Goal: Task Accomplishment & Management: Complete application form

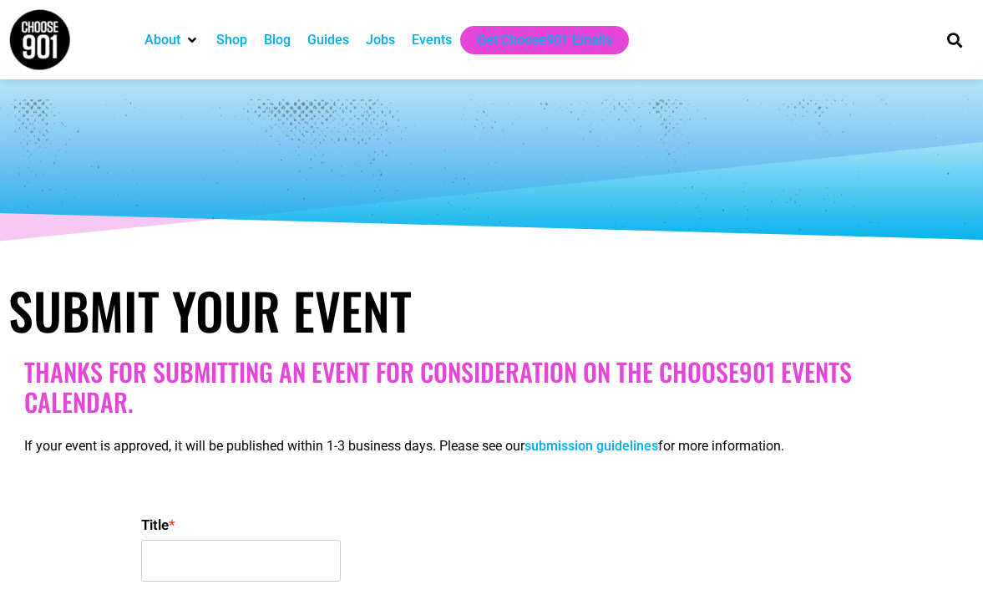
select select
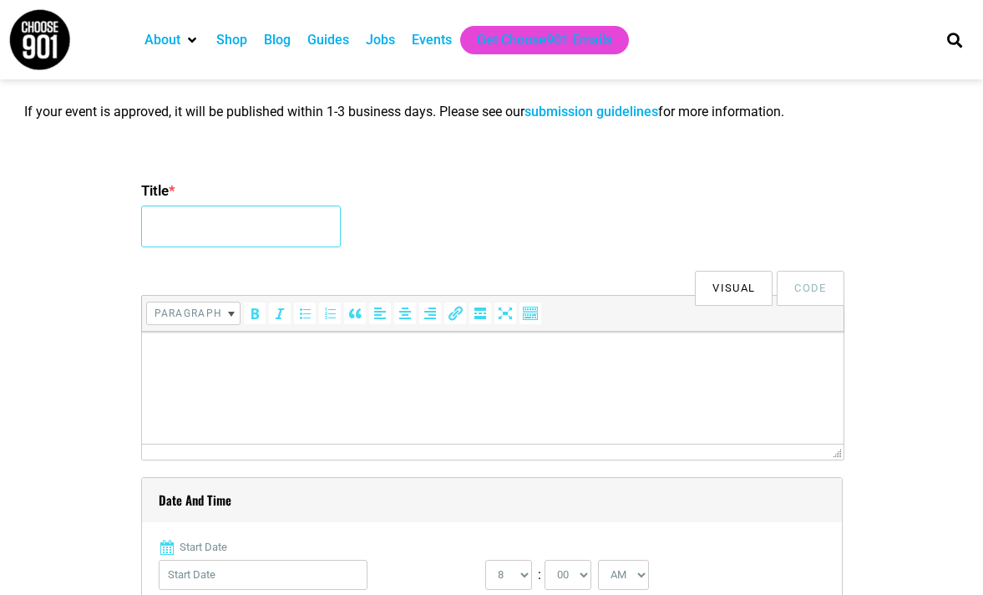
click at [189, 221] on input "Title *" at bounding box center [241, 227] width 200 height 42
paste input "4th International Conference on Traditional & Alternative Medicine"
type input "4th International Conference on Traditional & Alternative Medicine"
click at [182, 374] on html at bounding box center [492, 355] width 702 height 47
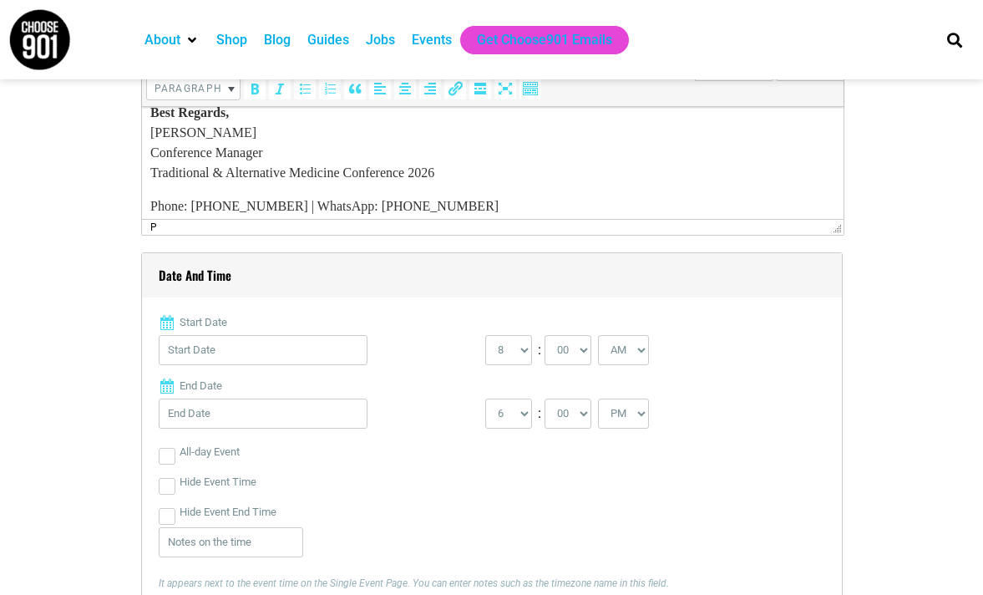
scroll to position [668, 0]
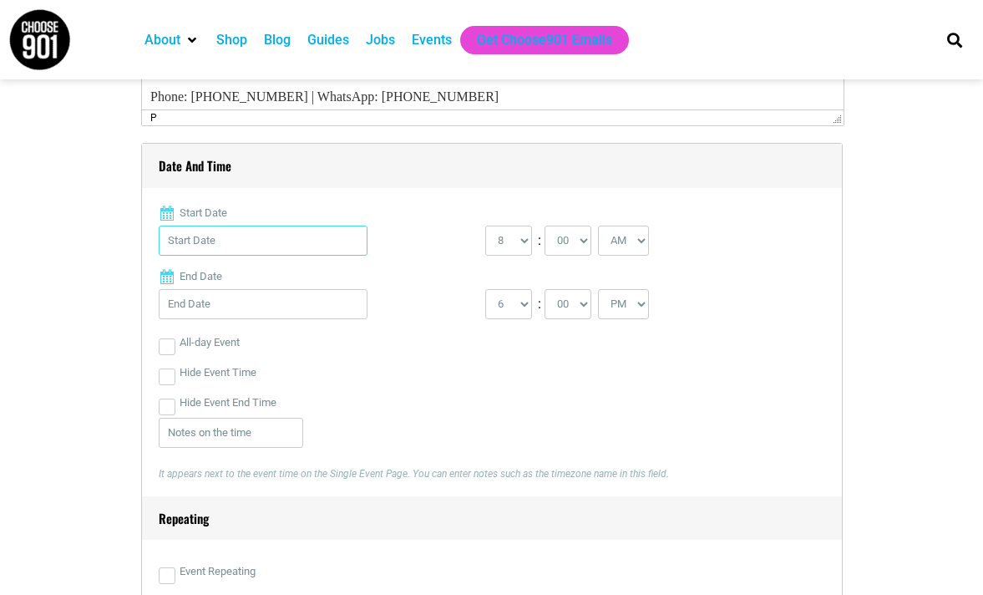
click at [221, 247] on input "Start Date" at bounding box center [263, 241] width 209 height 30
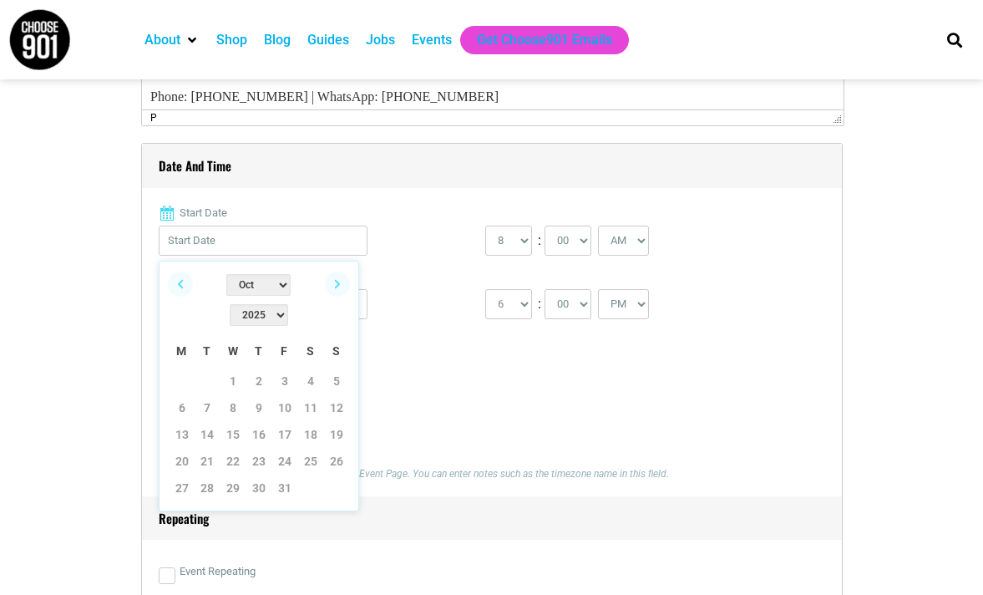
click at [288, 304] on select "2022 2023 2024 2025 2026 2027 2028 2029 2030" at bounding box center [259, 315] width 58 height 22
click at [232, 285] on select "Jan Feb Mar Apr May Jun [DATE] Aug Sep Oct Nov Dec" at bounding box center [258, 285] width 64 height 22
click at [179, 449] on link "20" at bounding box center [182, 461] width 25 height 25
type input "[DATE]"
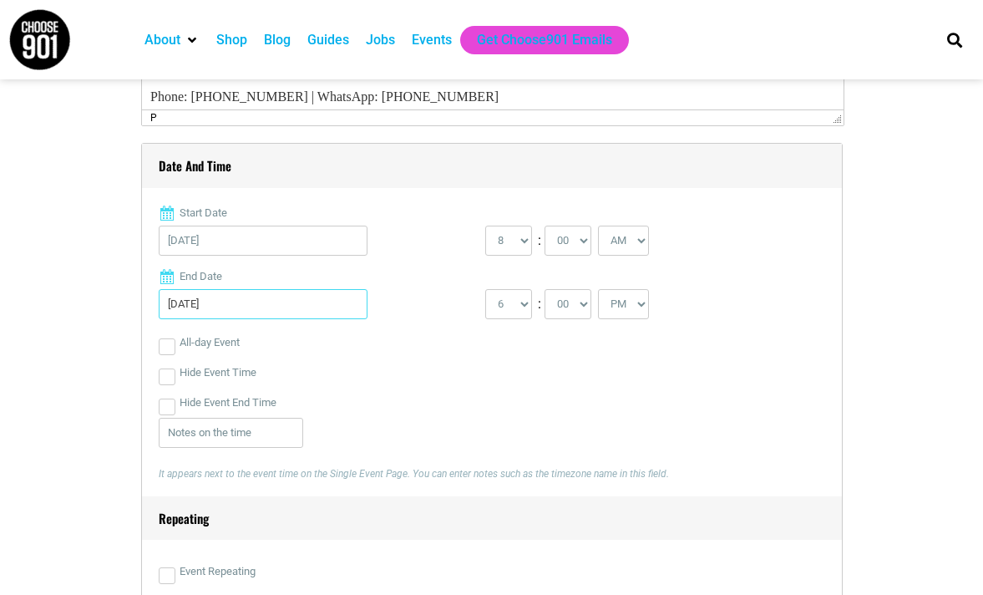
click at [281, 317] on input "[DATE]" at bounding box center [263, 304] width 209 height 30
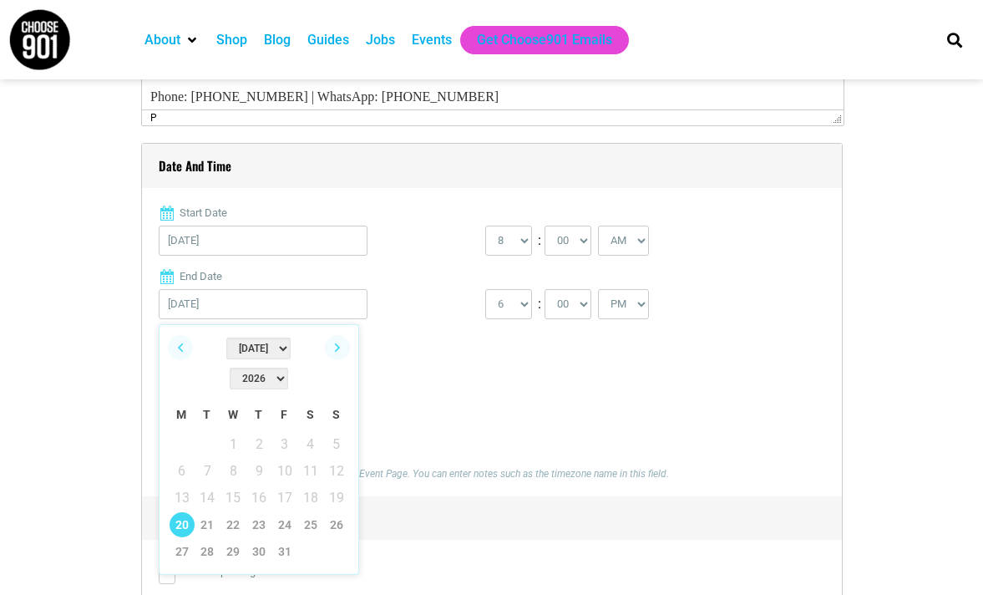
click at [288, 368] on select "2026 2027 2028 2029 2030 2031" at bounding box center [259, 379] width 58 height 22
click at [205, 512] on link "21" at bounding box center [207, 524] width 25 height 25
type input "[DATE]"
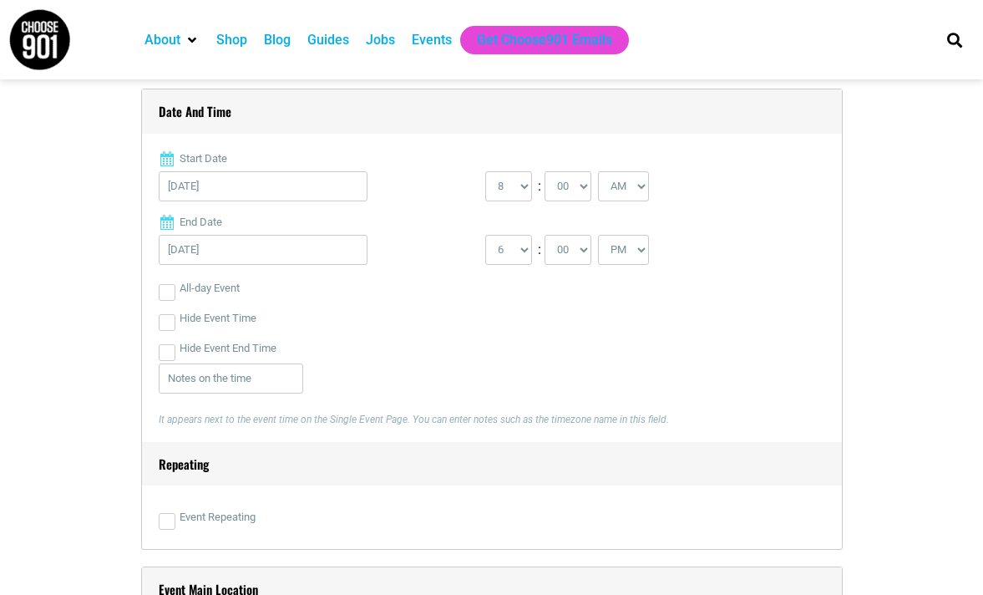
scroll to position [752, 0]
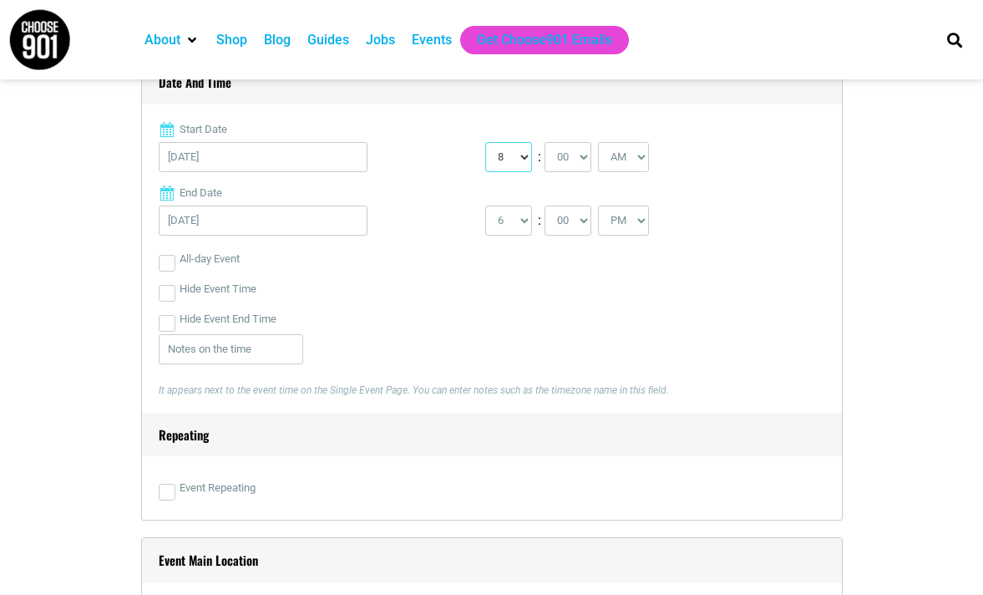
click at [507, 154] on select "0 1 2 3 4 5 6 7 8 9 10 11 12" at bounding box center [508, 157] width 47 height 30
select select "9"
click at [485, 143] on select "0 1 2 3 4 5 6 7 8 9 10 11 12" at bounding box center [508, 157] width 47 height 30
click at [503, 235] on select "1 2 3 4 5 6 7 8 9 10 11 12" at bounding box center [508, 221] width 47 height 30
select select "5"
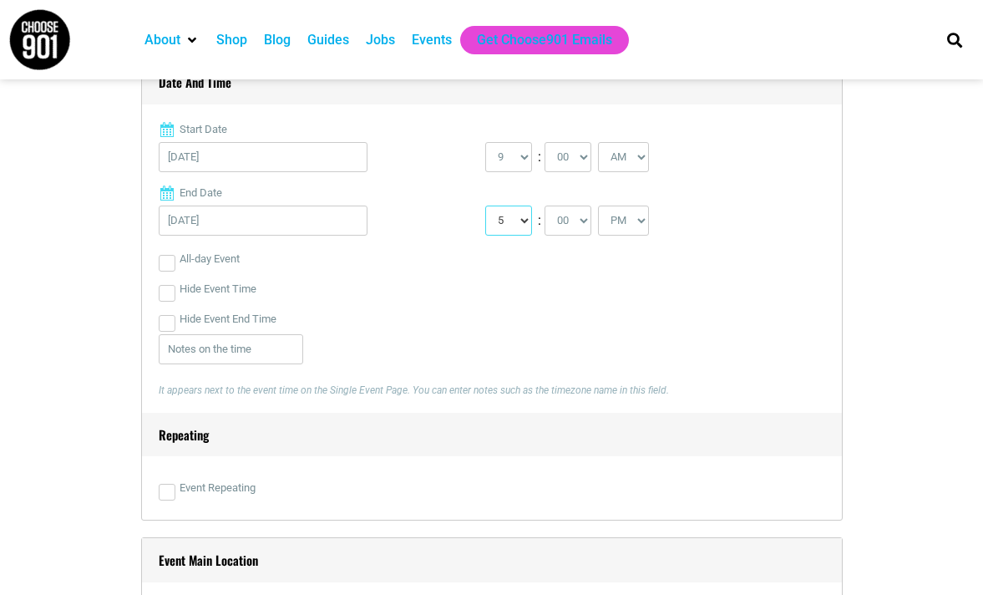
click at [485, 206] on select "1 2 3 4 5 6 7 8 9 10 11 12" at bounding box center [508, 221] width 47 height 30
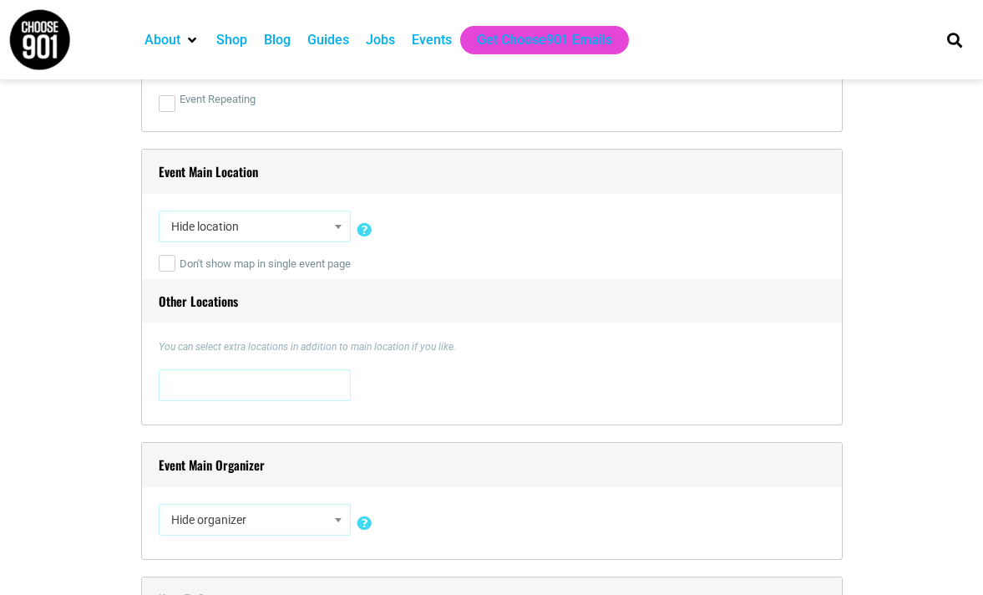
scroll to position [1170, 0]
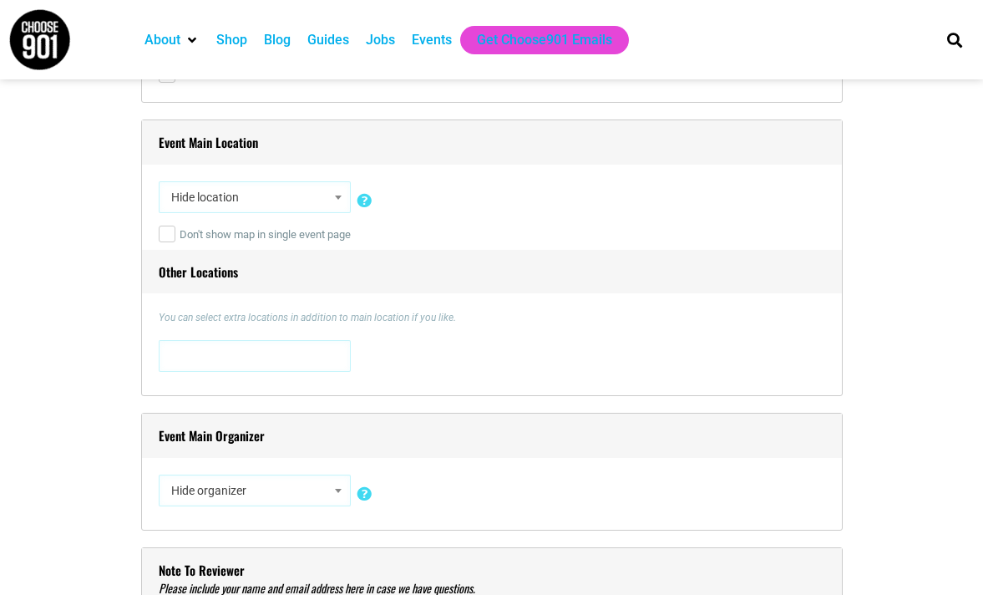
click at [202, 340] on div "You can select extra locations in addition to main location if you like. [STREE…" at bounding box center [492, 344] width 667 height 69
click at [215, 355] on span at bounding box center [255, 354] width 180 height 27
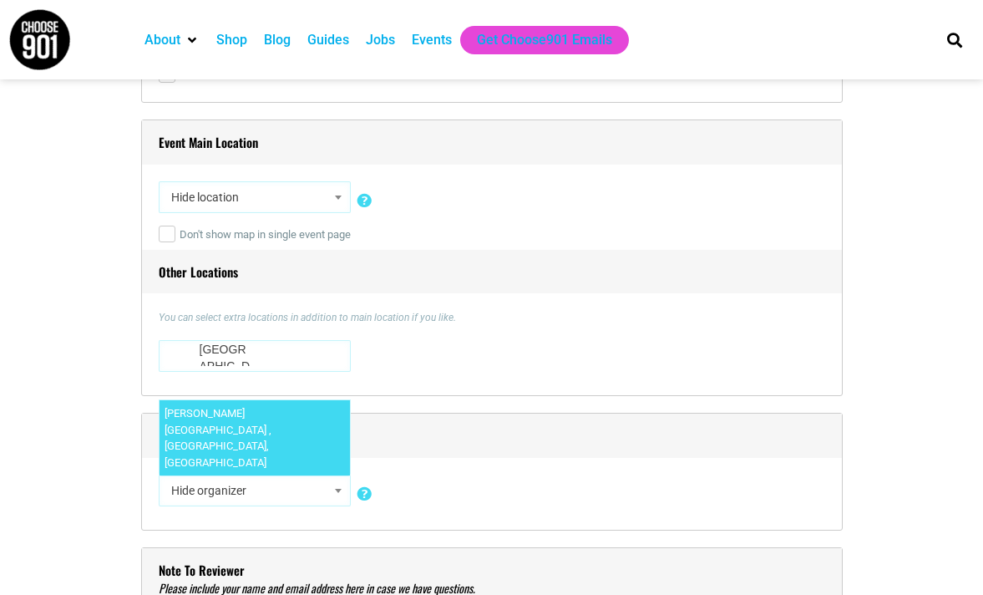
type textarea "[GEOGRAPHIC_DATA]"
select select "5822"
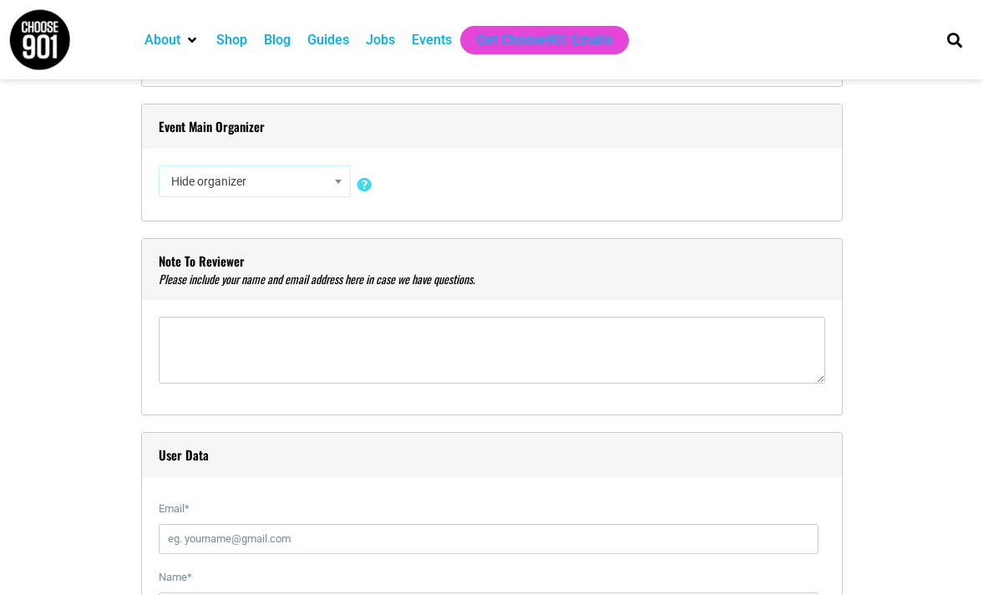
scroll to position [1504, 0]
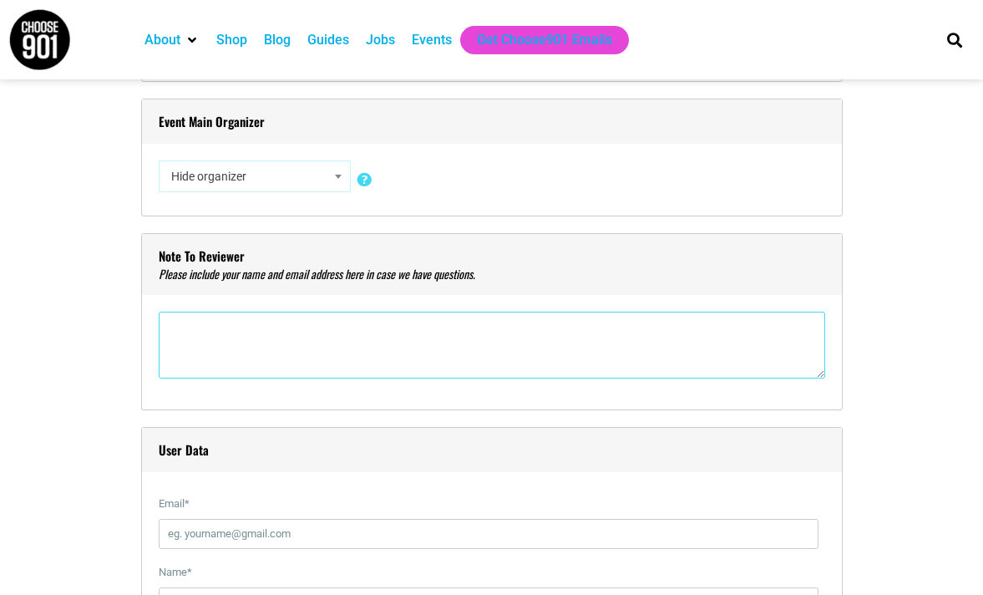
click at [221, 337] on textarea"] at bounding box center [492, 345] width 667 height 67
click at [291, 339] on textarea"] at bounding box center [492, 345] width 667 height 67
paste textarea"] "[PERSON_NAME]"
paste textarea"] "[EMAIL_ADDRESS][DOMAIN_NAME]"
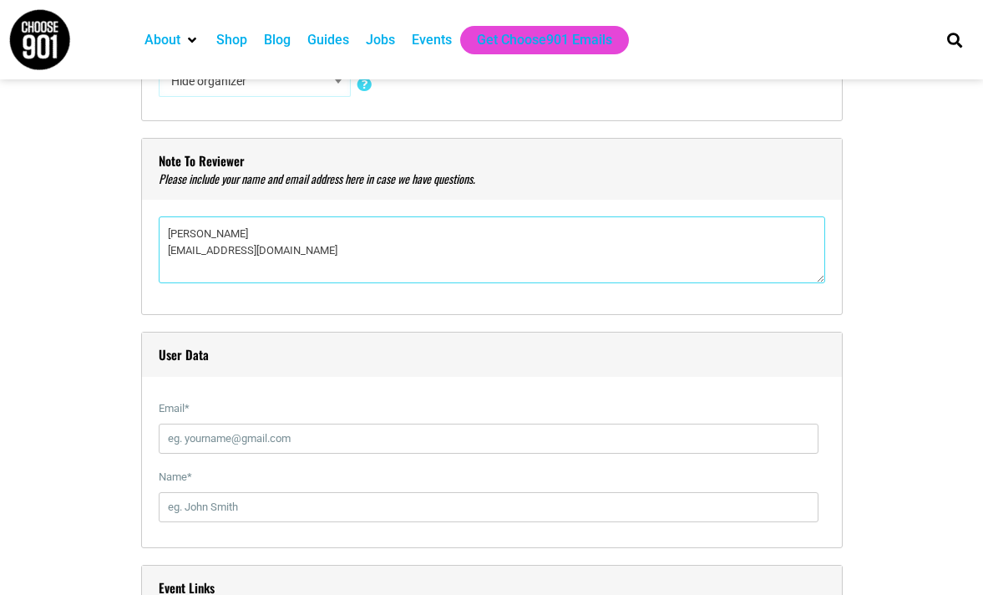
scroll to position [1838, 0]
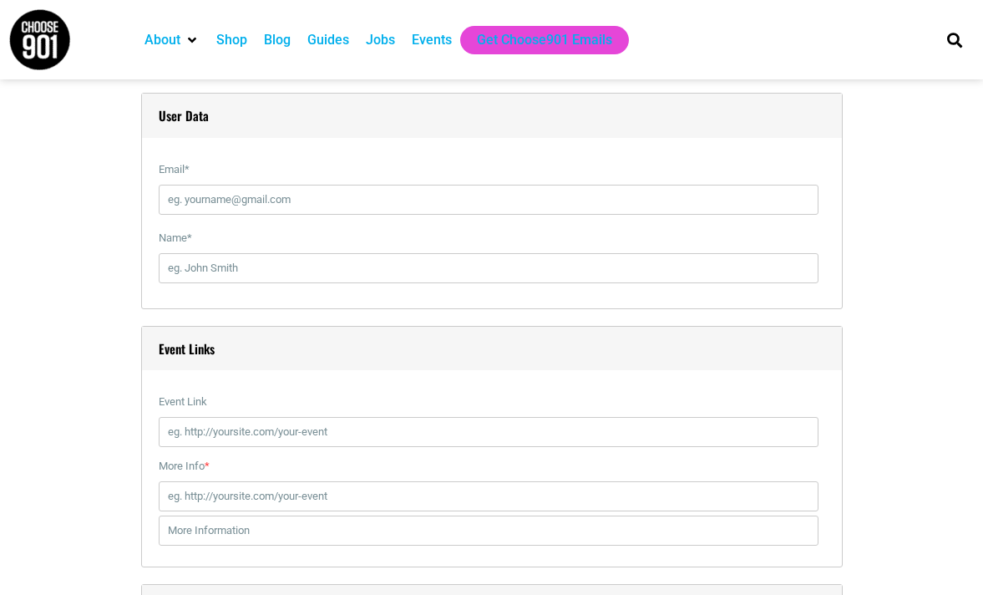
type textarea"] "[PERSON_NAME] [EMAIL_ADDRESS][DOMAIN_NAME]"
click at [220, 193] on input "Email *" at bounding box center [489, 200] width 660 height 30
type input "[EMAIL_ADDRESS][DOMAIN_NAME]"
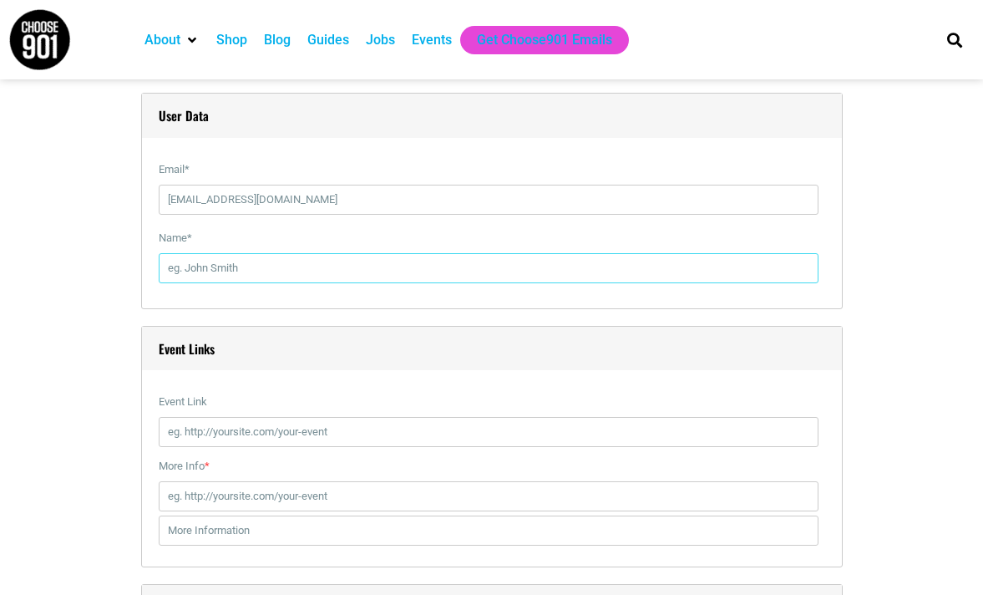
type input "[PERSON_NAME]"
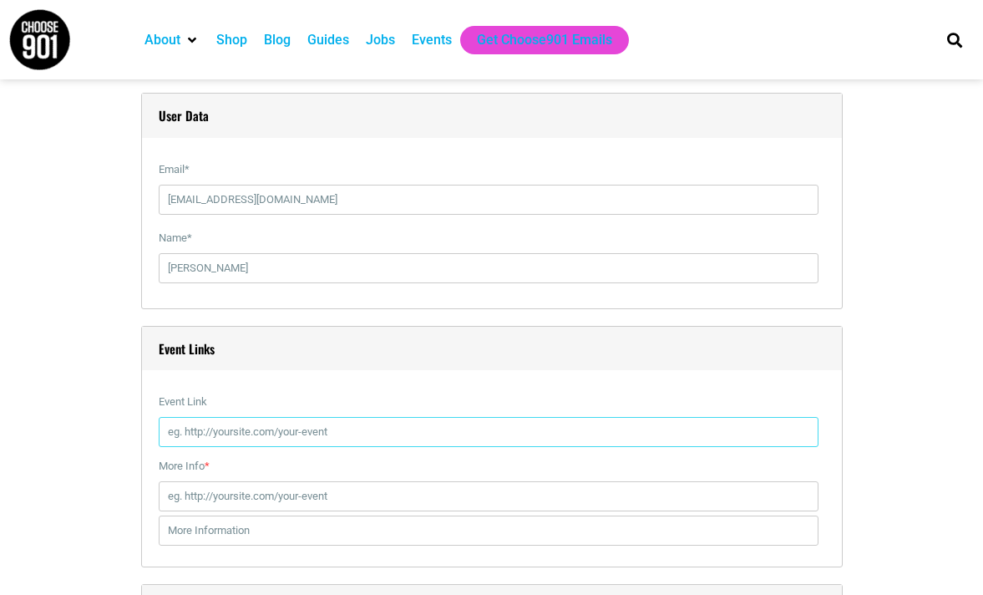
click at [253, 426] on input "Event Link" at bounding box center [489, 432] width 660 height 30
paste input "[URL][DOMAIN_NAME]"
click at [192, 434] on input "[URL][DOMAIN_NAME]" at bounding box center [489, 432] width 660 height 30
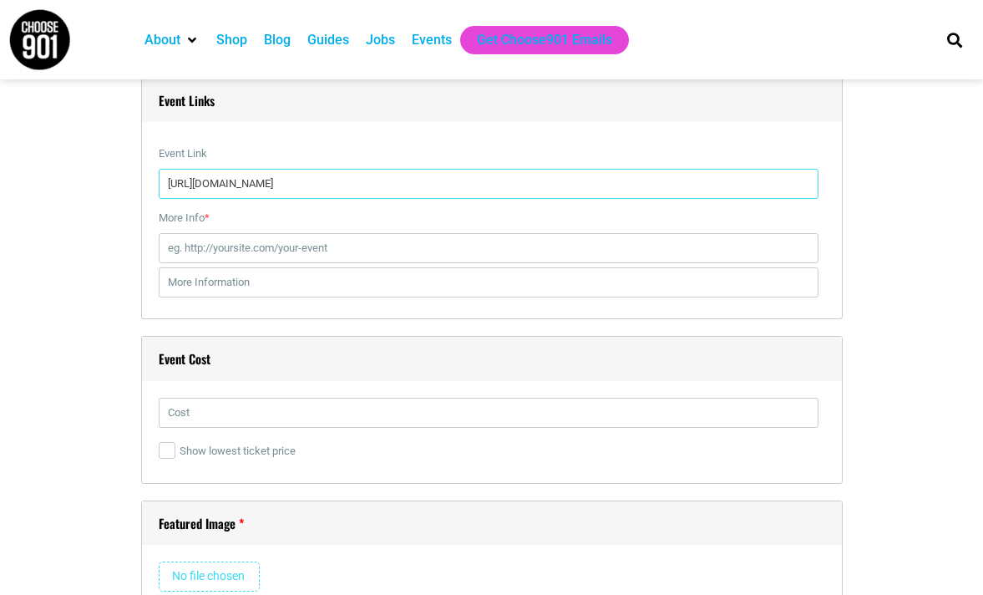
scroll to position [2089, 0]
type input "[URL][DOMAIN_NAME]"
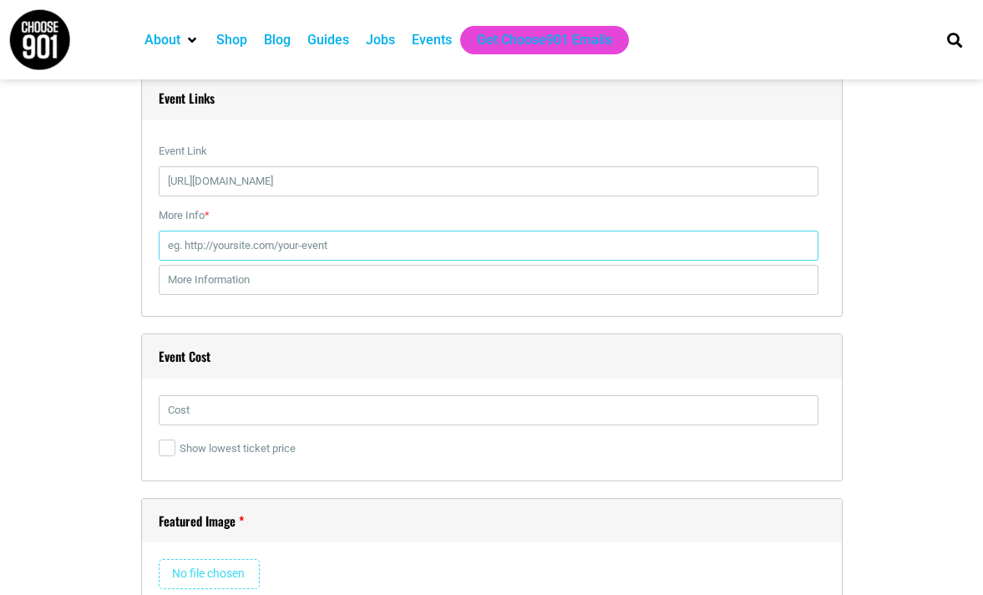
click at [228, 241] on input "More Info *" at bounding box center [489, 246] width 660 height 30
paste input "[URL][DOMAIN_NAME]"
type input "[URL][DOMAIN_NAME]"
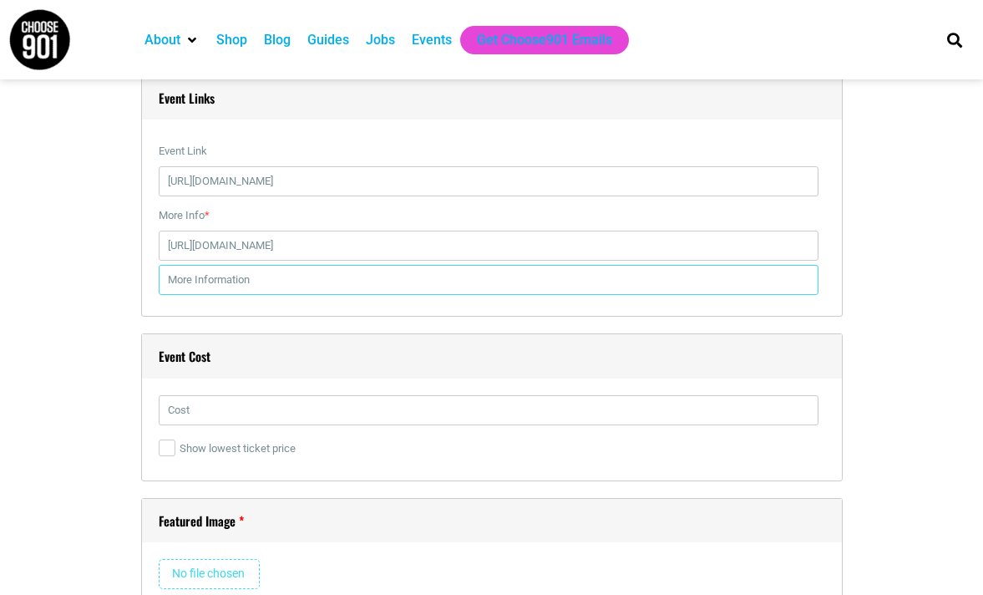
click at [206, 282] on input "text" at bounding box center [489, 280] width 660 height 30
paste input "[URL][DOMAIN_NAME]"
type input "[URL][DOMAIN_NAME]"
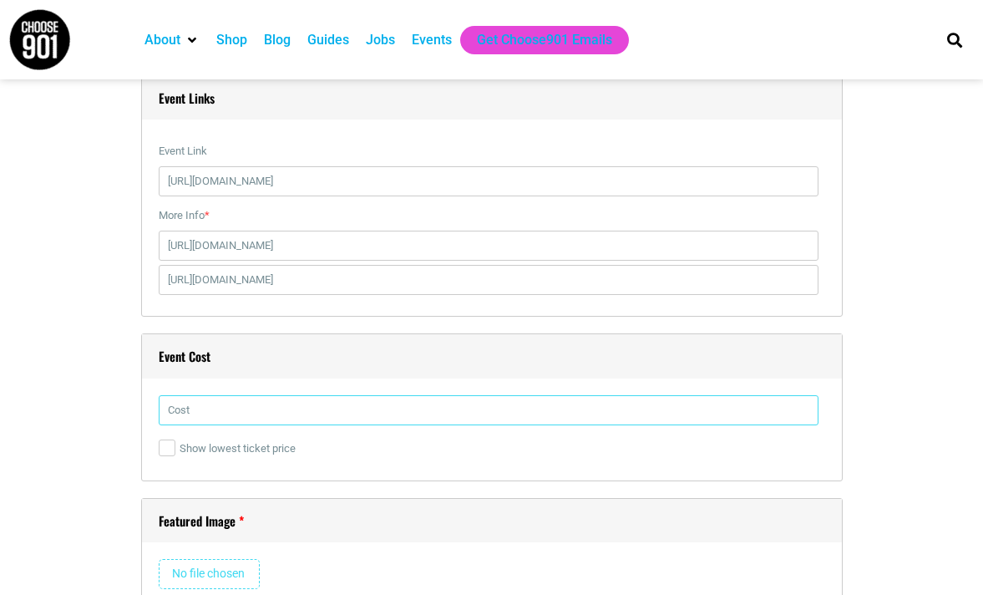
click at [248, 413] on input "text" at bounding box center [489, 410] width 660 height 30
type input "799"
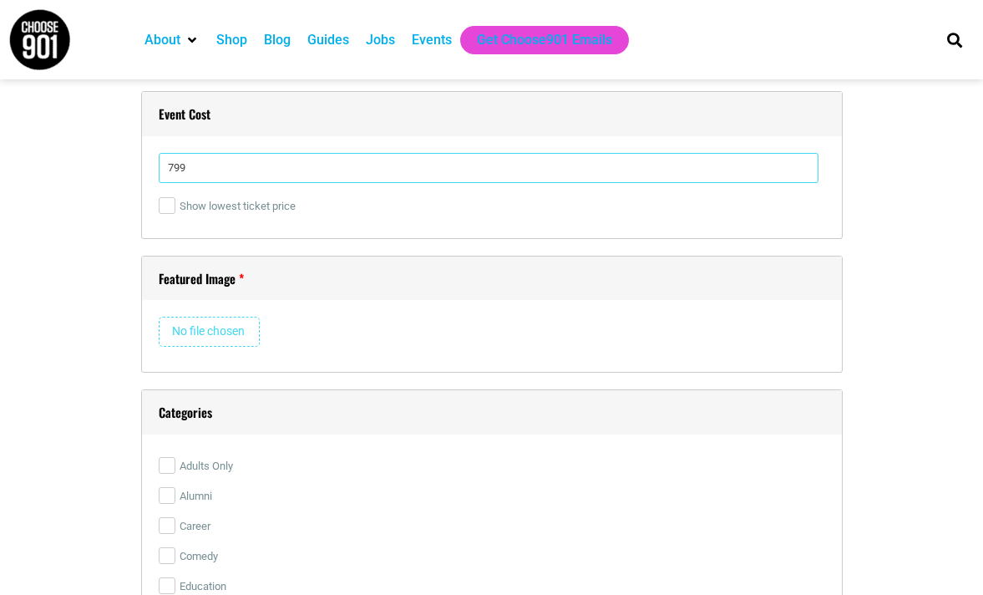
scroll to position [2340, 0]
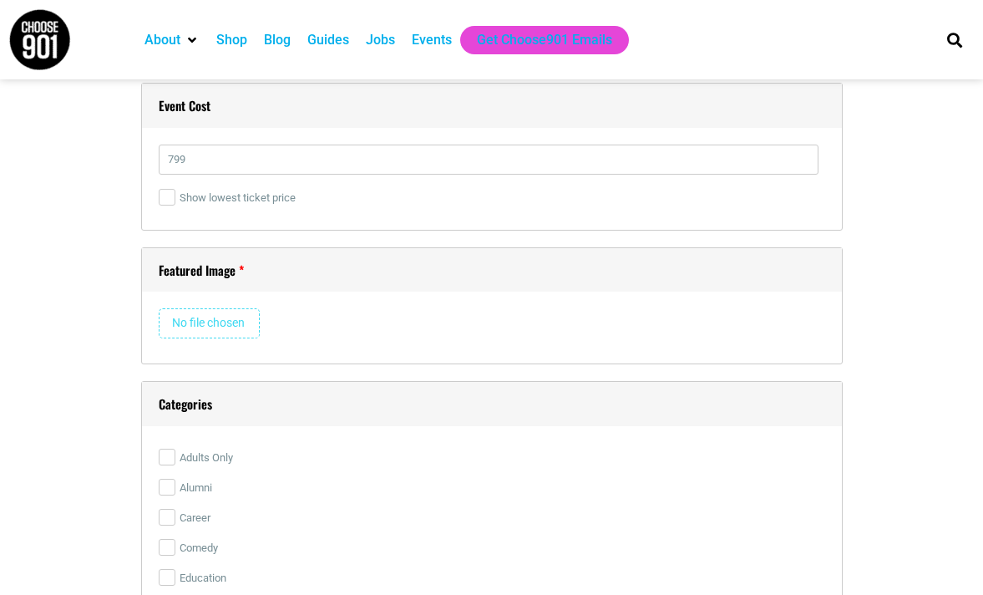
click at [198, 326] on input "file" at bounding box center [209, 323] width 101 height 30
type input "C:\fakepath\4th-Traditional-&-Alternative-Medicine_Website-Banner-3.jpg"
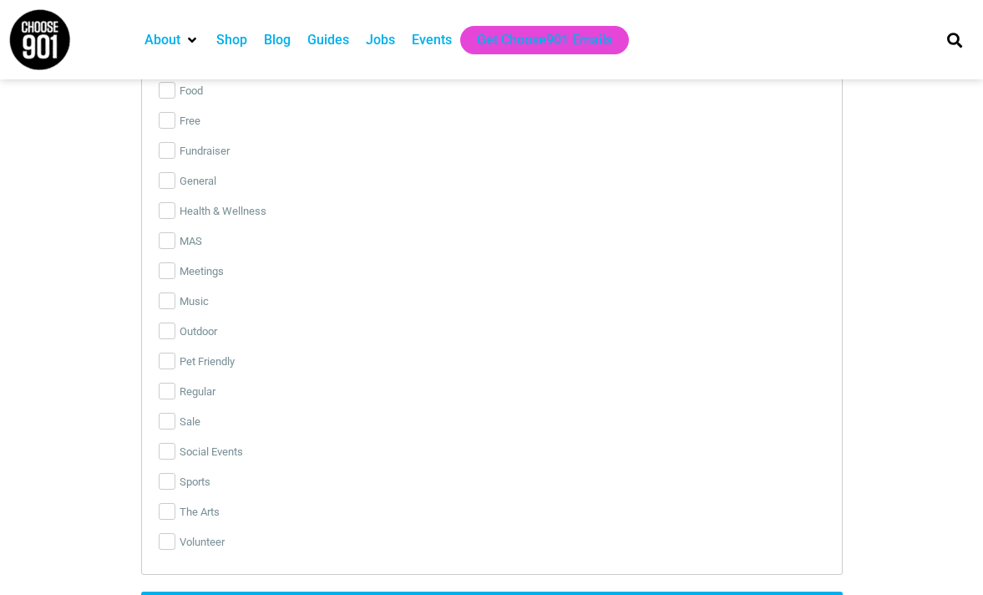
scroll to position [3314, 0]
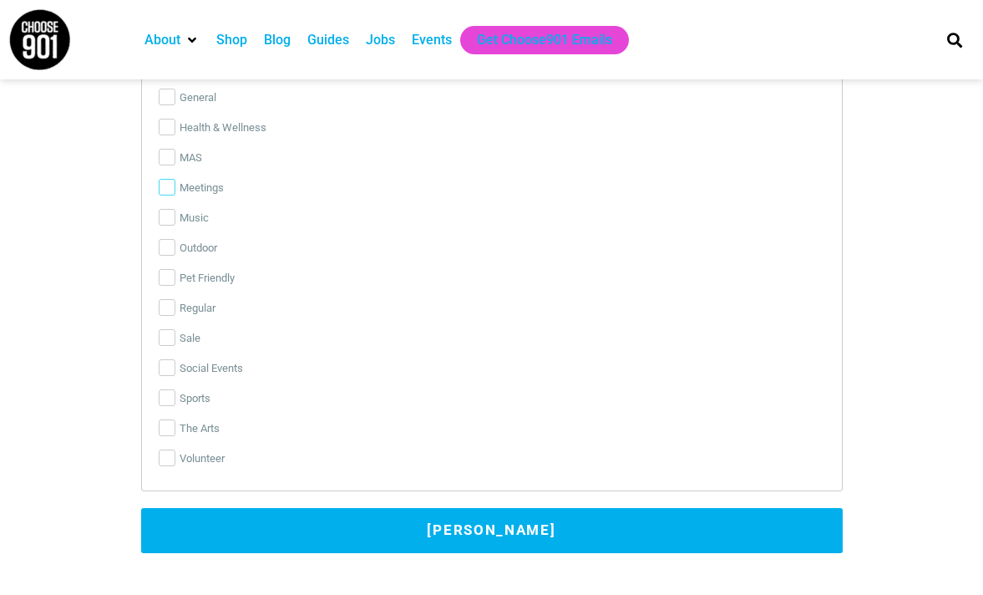
click at [170, 180] on input "Meetings" at bounding box center [167, 187] width 17 height 17
checkbox input "true"
click at [276, 529] on button "[PERSON_NAME]" at bounding box center [492, 530] width 702 height 45
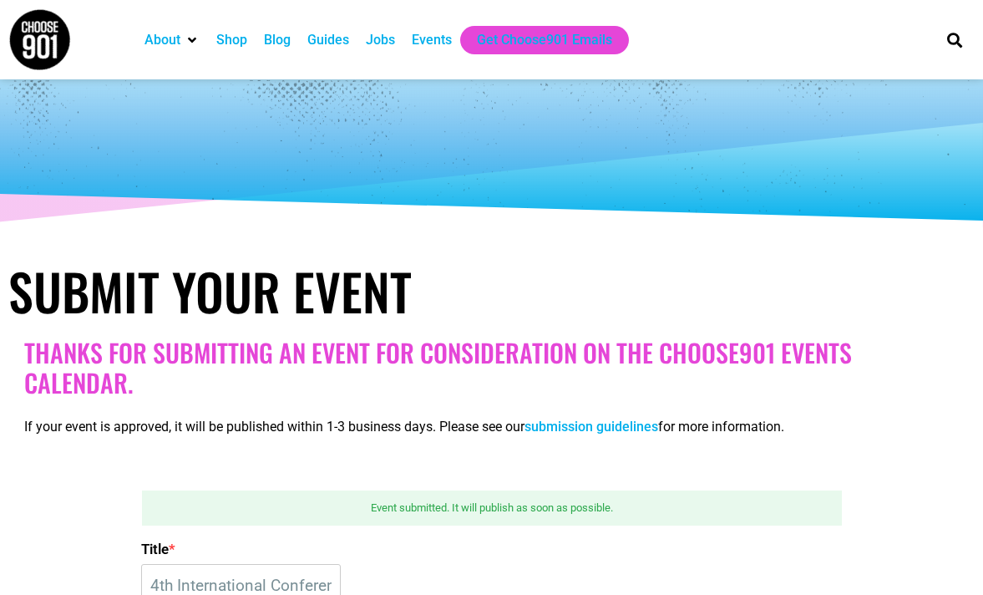
scroll to position [0, 0]
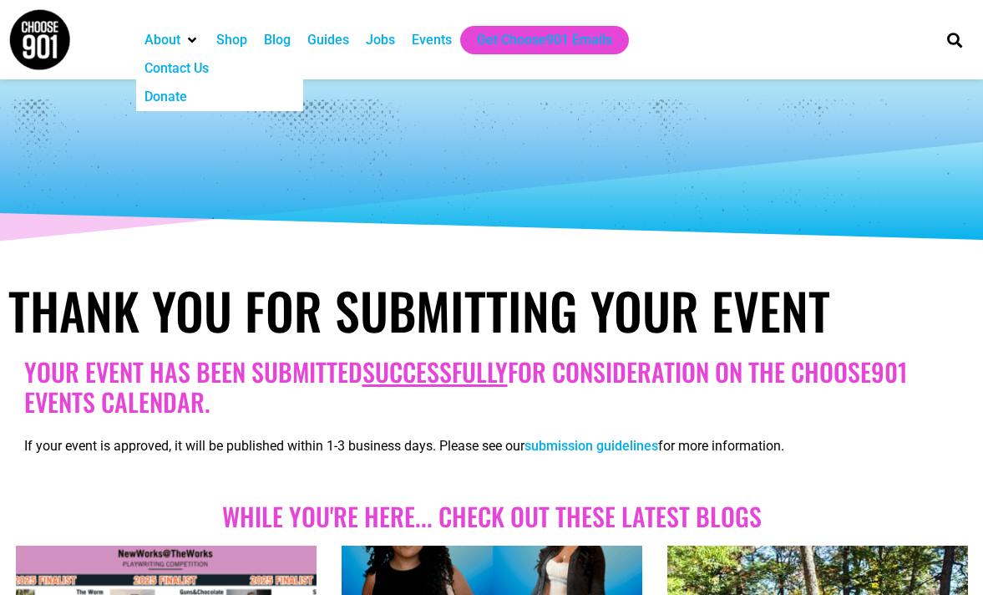
scroll to position [501, 0]
